Goal: Navigation & Orientation: Find specific page/section

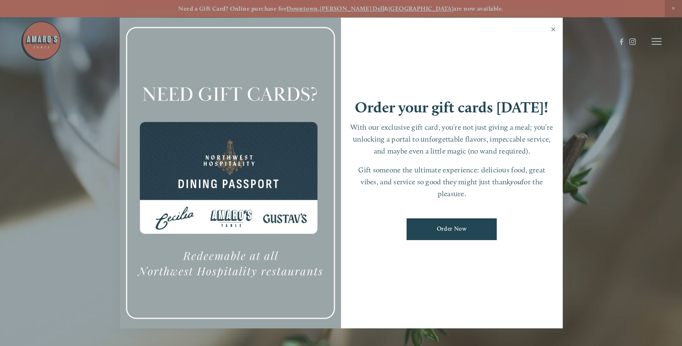
click at [554, 26] on link "Close" at bounding box center [554, 30] width 16 height 23
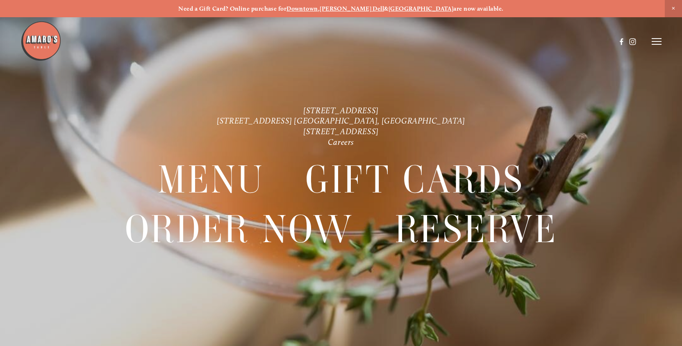
click at [660, 37] on header "Menu Order Now Visit Gallery 0" at bounding box center [340, 41] width 641 height 83
click at [655, 41] on icon at bounding box center [657, 41] width 10 height 7
click at [561, 40] on span "Visit" at bounding box center [559, 41] width 12 height 7
